Goal: Information Seeking & Learning: Understand process/instructions

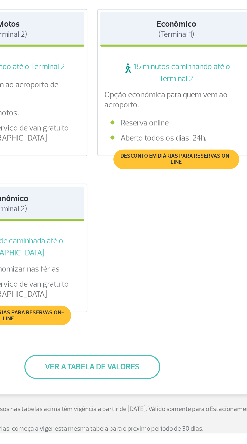
scroll to position [1, 0]
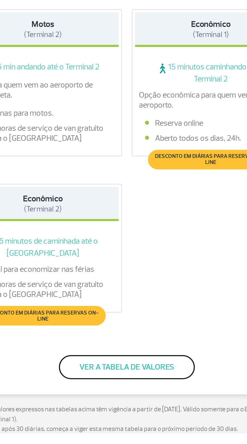
click at [141, 406] on button "Ver a tabela de valores" at bounding box center [123, 411] width 68 height 12
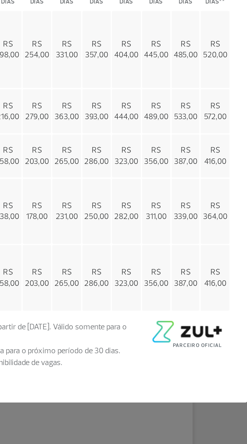
scroll to position [0, 0]
